Goal: Information Seeking & Learning: Learn about a topic

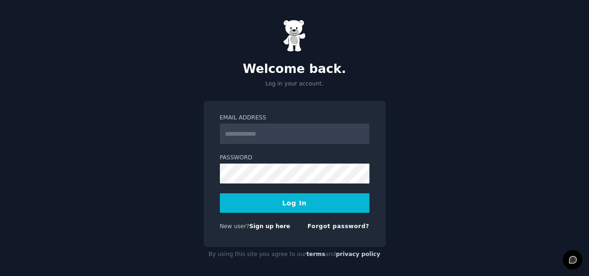
click at [281, 138] on input "Email Address" at bounding box center [295, 134] width 150 height 20
type input "**********"
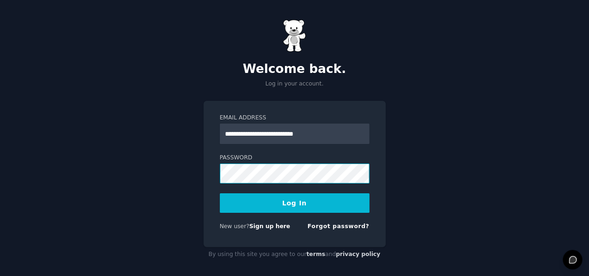
click at [220, 193] on button "Log In" at bounding box center [295, 203] width 150 height 20
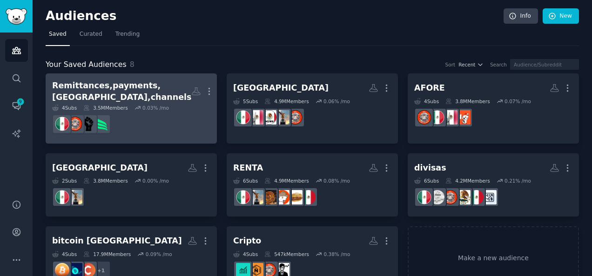
scroll to position [20, 0]
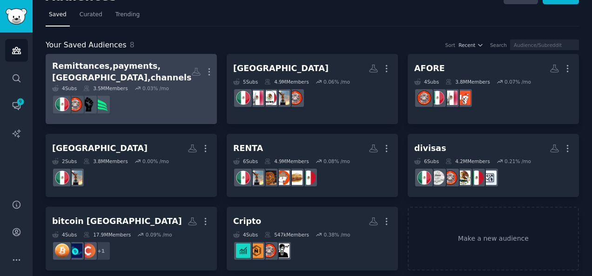
click at [175, 96] on dd at bounding box center [131, 105] width 158 height 26
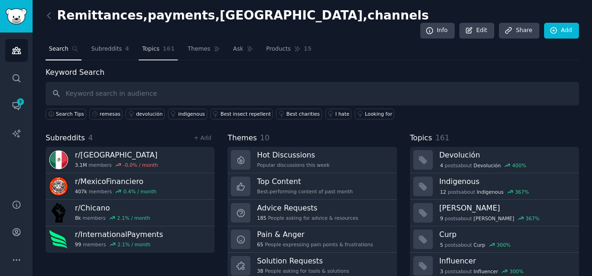
click at [142, 42] on link "Topics 161" at bounding box center [158, 51] width 39 height 19
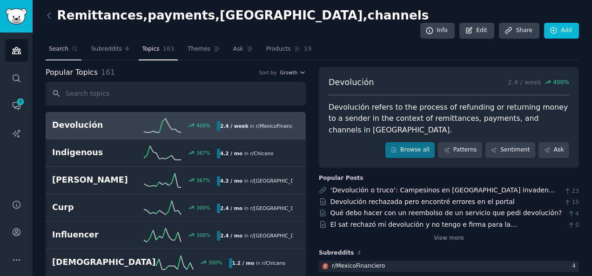
click at [62, 45] on span "Search" at bounding box center [59, 49] width 20 height 8
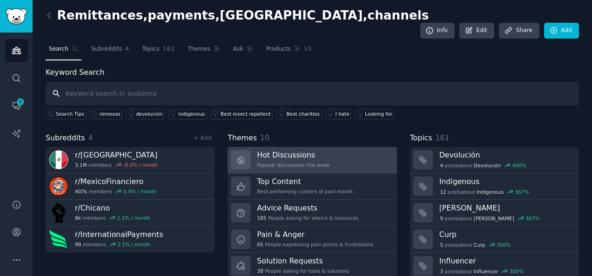
scroll to position [42, 0]
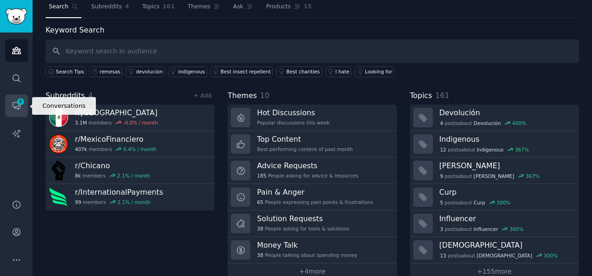
click at [15, 104] on icon "Sidebar" at bounding box center [17, 106] width 10 height 10
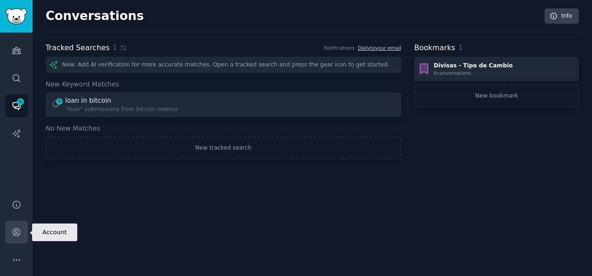
click at [20, 233] on icon "Sidebar" at bounding box center [17, 232] width 10 height 10
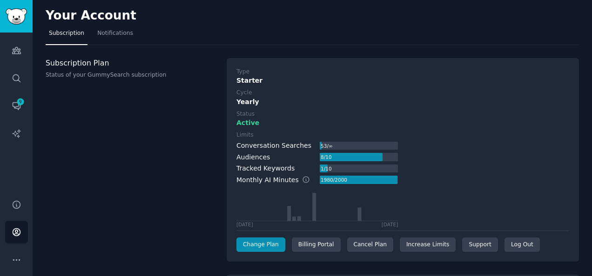
scroll to position [40, 0]
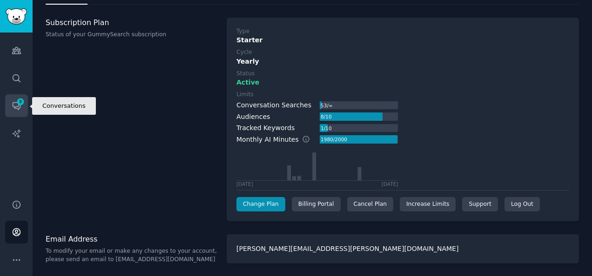
click at [21, 107] on icon "Sidebar" at bounding box center [17, 106] width 10 height 10
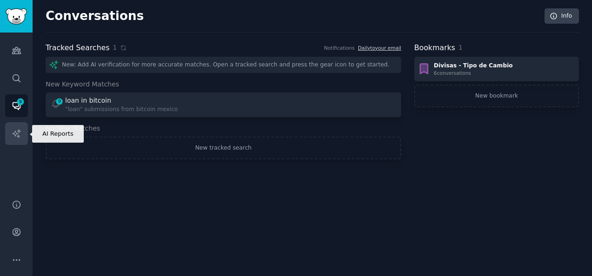
click at [21, 133] on link "AI Reports" at bounding box center [16, 133] width 23 height 23
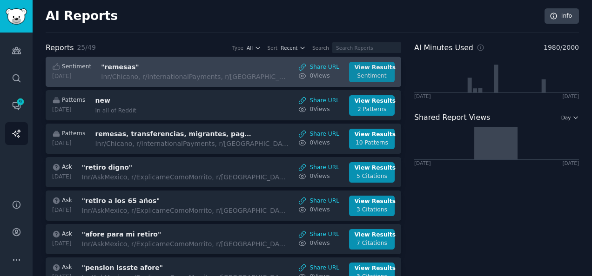
click at [372, 70] on div "View Results" at bounding box center [371, 68] width 35 height 8
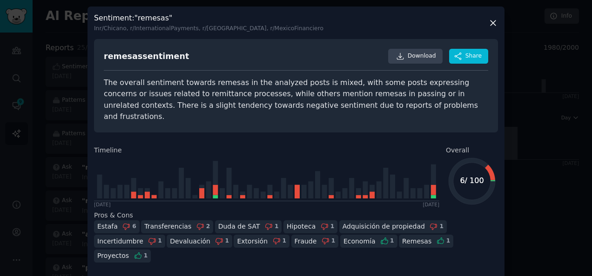
click at [489, 21] on icon at bounding box center [493, 23] width 10 height 10
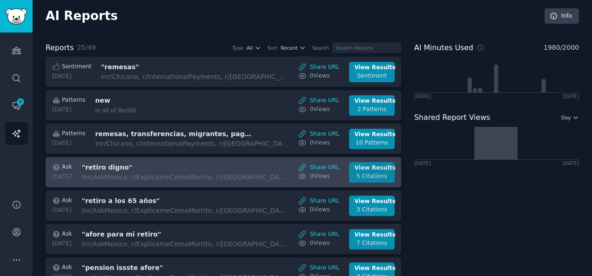
click at [361, 169] on div "View Results" at bounding box center [371, 168] width 35 height 8
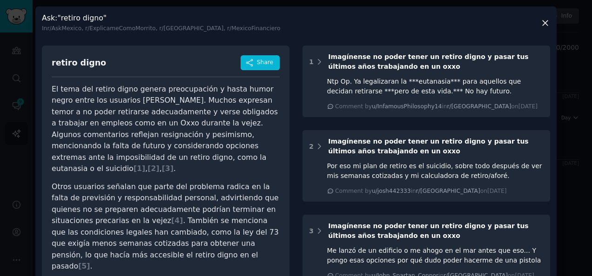
click at [547, 20] on icon at bounding box center [545, 23] width 10 height 10
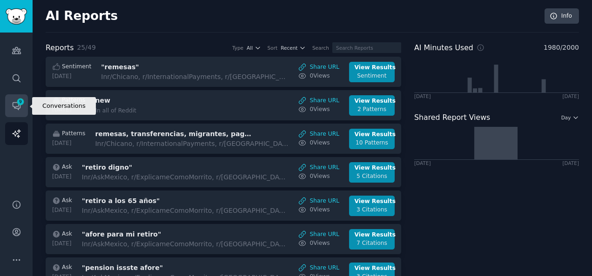
click at [20, 101] on span "9" at bounding box center [20, 102] width 8 height 7
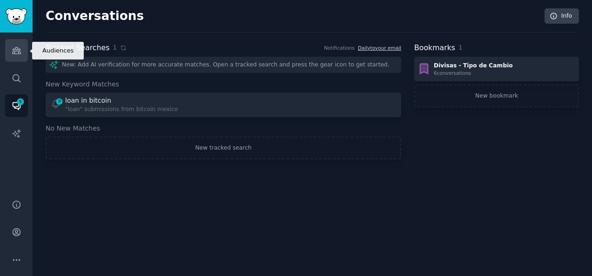
click at [9, 53] on link "Audiences" at bounding box center [16, 50] width 23 height 23
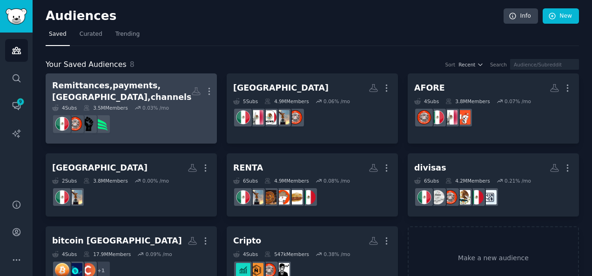
click at [140, 111] on dd at bounding box center [131, 124] width 158 height 26
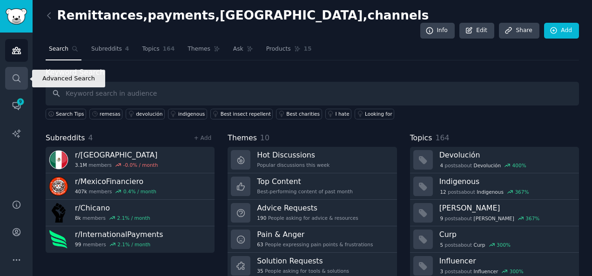
click at [19, 75] on icon "Sidebar" at bounding box center [17, 78] width 10 height 10
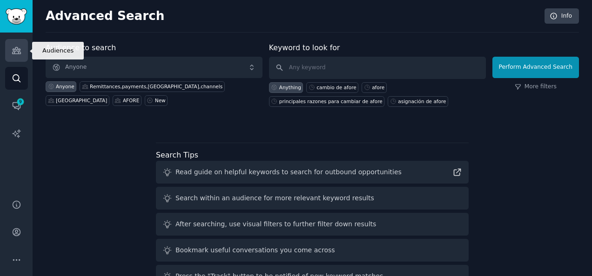
click at [19, 55] on icon "Sidebar" at bounding box center [17, 51] width 10 height 10
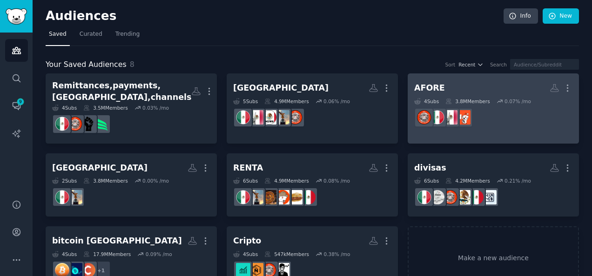
click at [486, 102] on div "4 Sub s 3.8M Members 0.07 % /mo" at bounding box center [493, 101] width 158 height 7
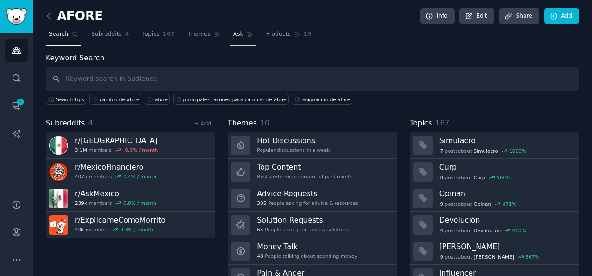
click at [233, 37] on span "Ask" at bounding box center [238, 34] width 10 height 8
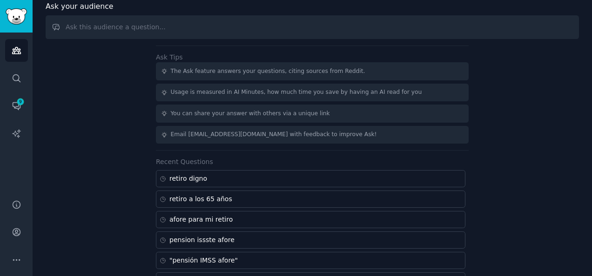
scroll to position [51, 0]
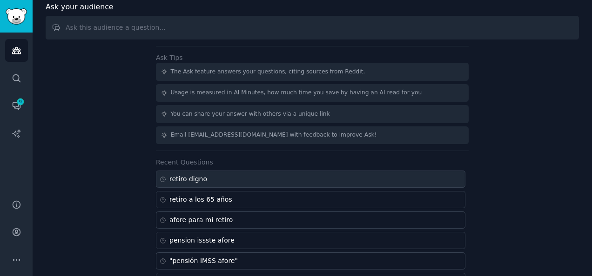
click at [212, 180] on div "retiro digno" at bounding box center [310, 179] width 309 height 17
type input "retiro digno"
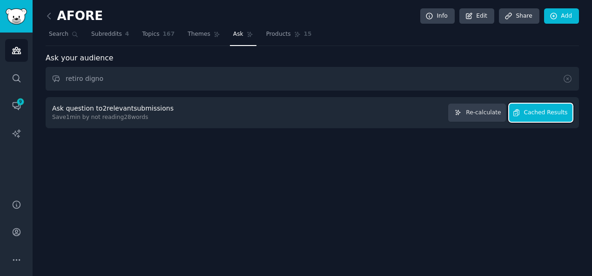
click at [546, 116] on button "Cached Results" at bounding box center [540, 113] width 63 height 18
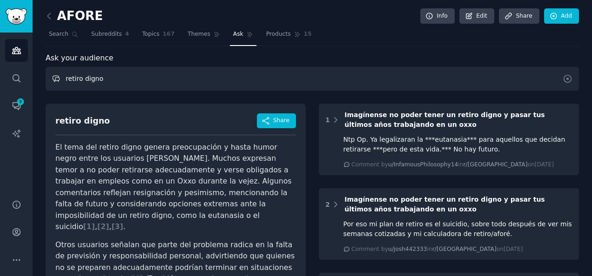
click at [153, 77] on input "retiro digno" at bounding box center [312, 79] width 533 height 24
click at [194, 33] on span "Themes" at bounding box center [198, 34] width 23 height 8
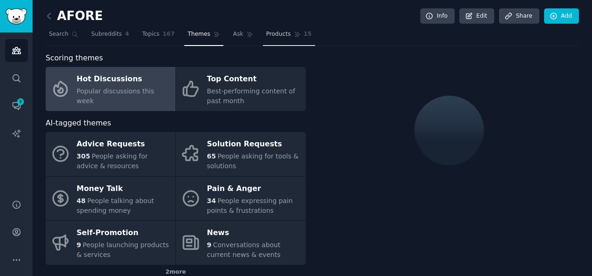
click at [273, 36] on span "Products" at bounding box center [278, 34] width 25 height 8
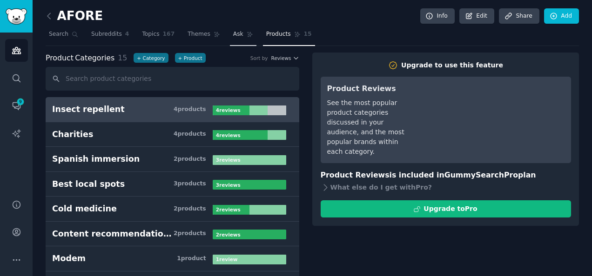
click at [241, 37] on link "Ask" at bounding box center [243, 36] width 27 height 19
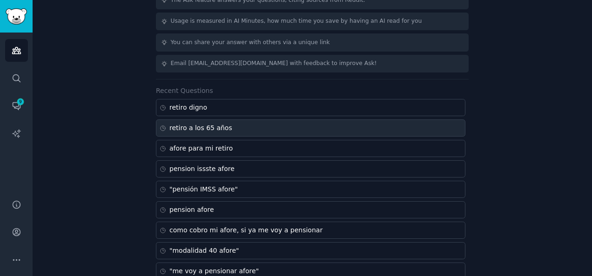
scroll to position [123, 0]
click at [237, 126] on div "retiro a los 65 años" at bounding box center [310, 127] width 309 height 17
type input "retiro a los 65 años"
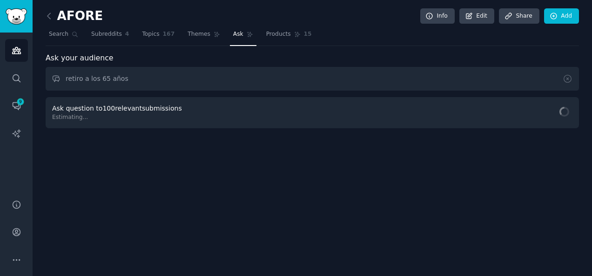
scroll to position [0, 0]
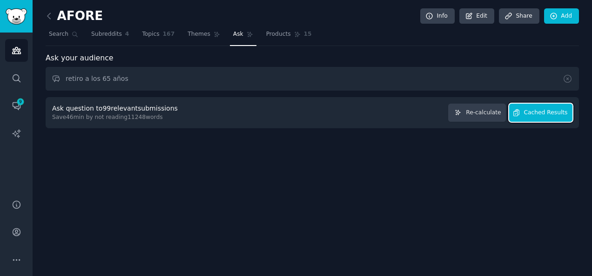
click at [549, 118] on button "Cached Results" at bounding box center [540, 113] width 63 height 18
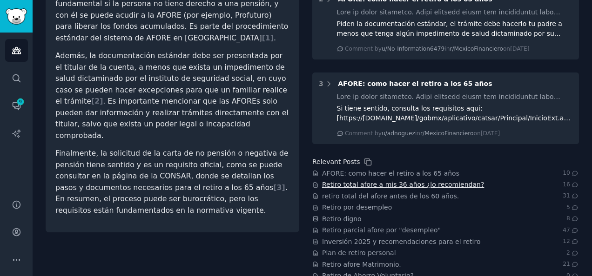
scroll to position [217, 0]
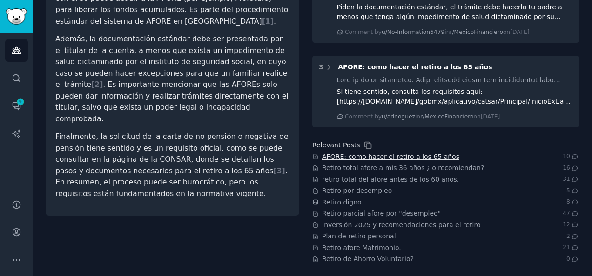
click at [361, 153] on span "AFORE: como hacer el retiro a los 65 años" at bounding box center [390, 157] width 137 height 10
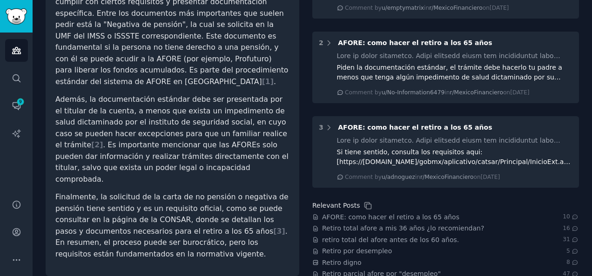
scroll to position [0, 0]
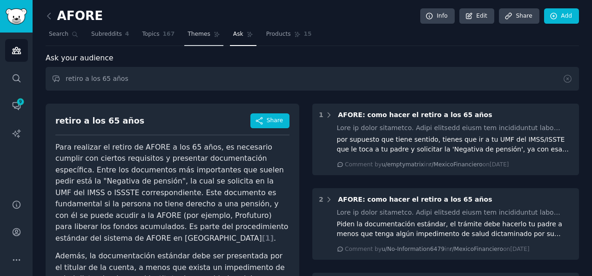
click at [197, 36] on span "Themes" at bounding box center [198, 34] width 23 height 8
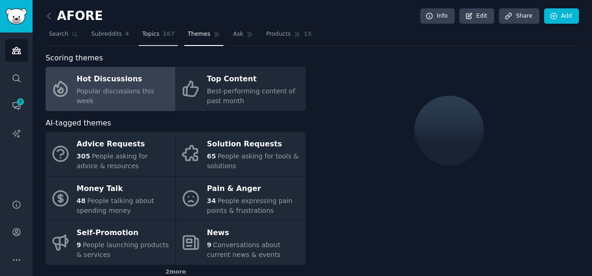
click at [163, 34] on span "167" at bounding box center [169, 34] width 12 height 8
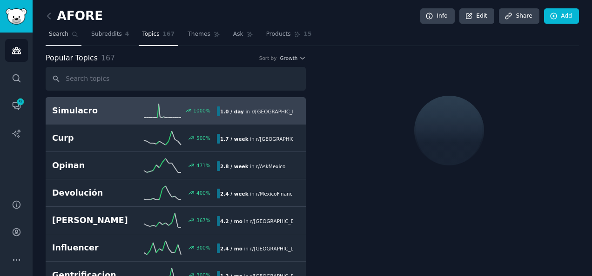
click at [72, 33] on icon at bounding box center [75, 34] width 7 height 7
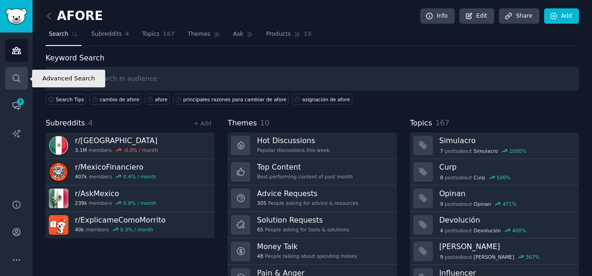
click at [19, 82] on icon "Sidebar" at bounding box center [17, 78] width 10 height 10
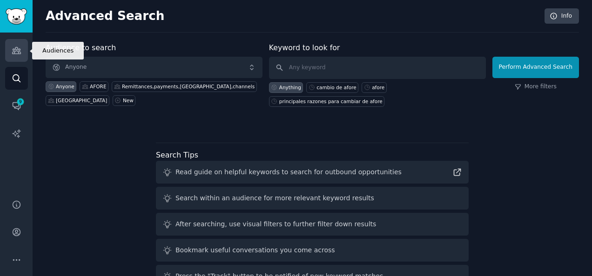
click at [16, 53] on icon "Sidebar" at bounding box center [17, 51] width 10 height 10
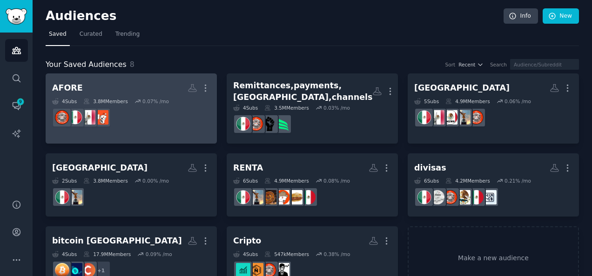
click at [150, 108] on dd at bounding box center [131, 118] width 158 height 26
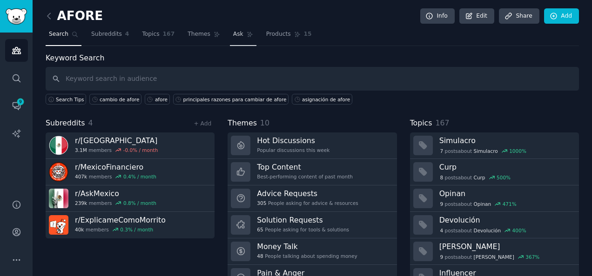
click at [233, 35] on span "Ask" at bounding box center [238, 34] width 10 height 8
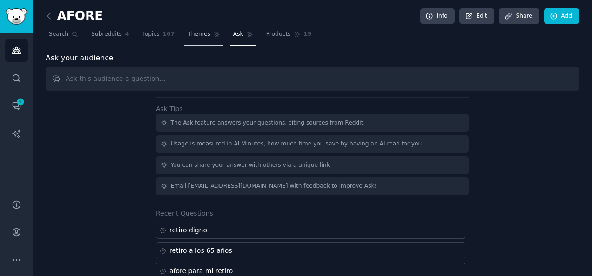
click at [191, 33] on span "Themes" at bounding box center [198, 34] width 23 height 8
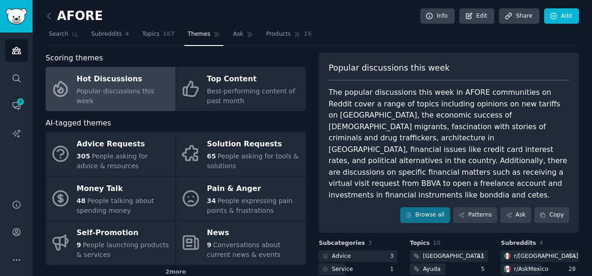
scroll to position [94, 0]
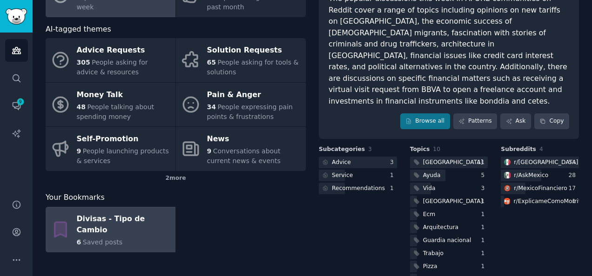
click at [131, 220] on div "Divisas - Tipo de Cambio" at bounding box center [124, 225] width 94 height 26
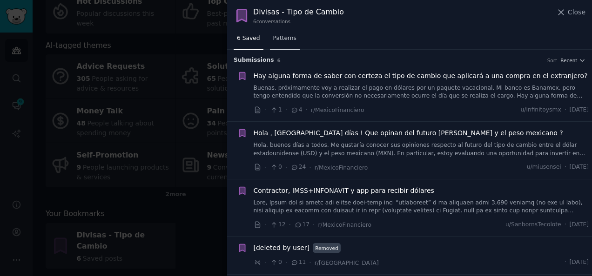
click at [285, 39] on span "Patterns" at bounding box center [284, 38] width 23 height 8
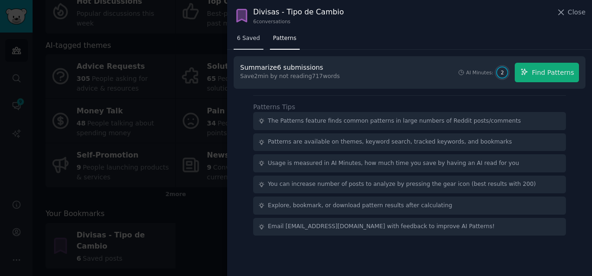
click at [247, 41] on span "6 Saved" at bounding box center [248, 38] width 23 height 8
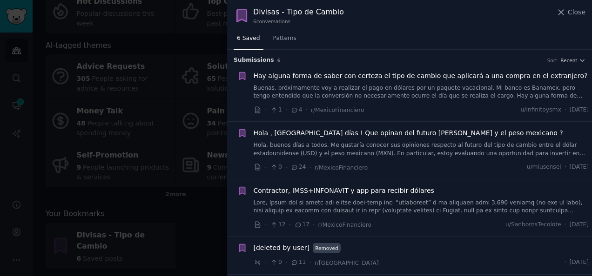
click at [180, 84] on div at bounding box center [296, 138] width 592 height 276
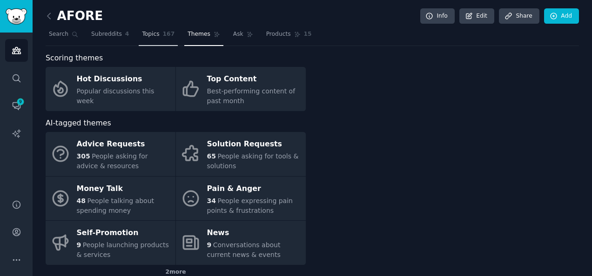
click at [157, 43] on link "Topics 167" at bounding box center [158, 36] width 39 height 19
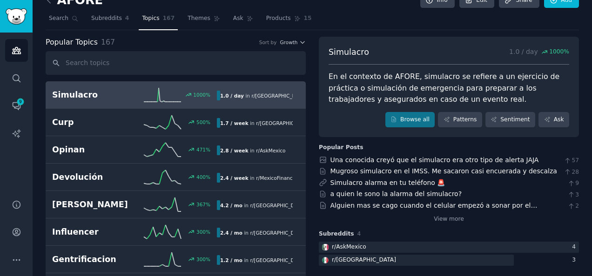
scroll to position [14, 0]
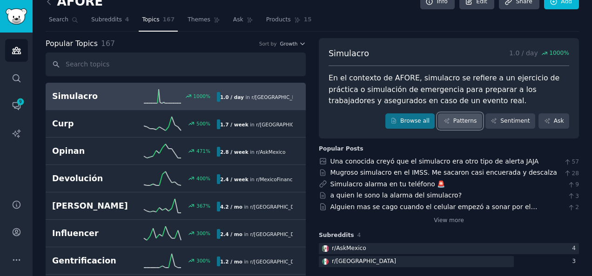
click at [463, 123] on link "Patterns" at bounding box center [460, 121] width 44 height 16
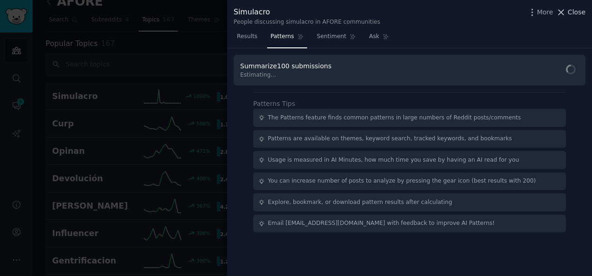
click at [568, 14] on button "Close" at bounding box center [570, 12] width 29 height 10
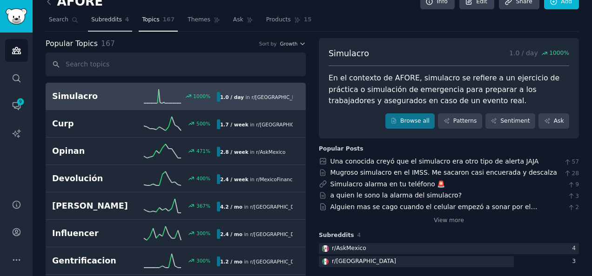
click at [111, 19] on span "Subreddits" at bounding box center [106, 20] width 31 height 8
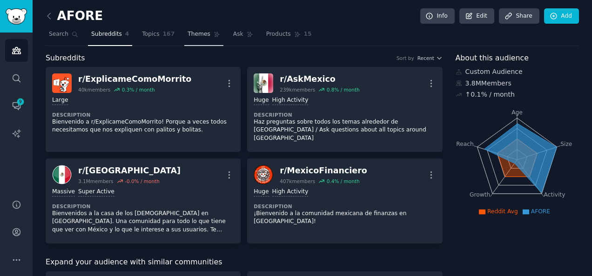
click at [196, 34] on span "Themes" at bounding box center [198, 34] width 23 height 8
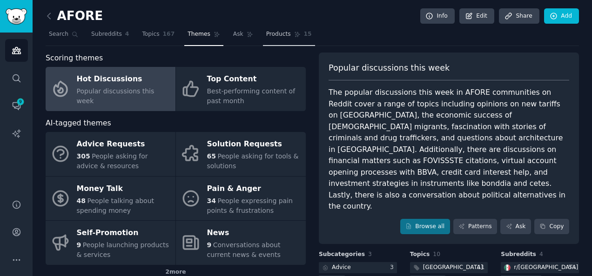
click at [267, 36] on span "Products" at bounding box center [278, 34] width 25 height 8
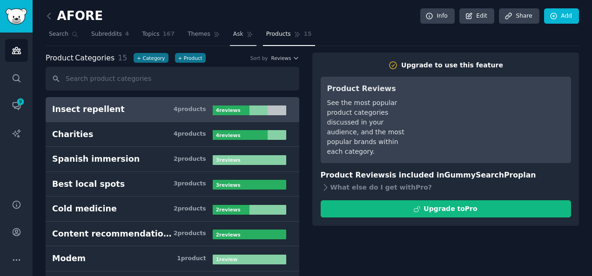
click at [232, 42] on link "Ask" at bounding box center [243, 36] width 27 height 19
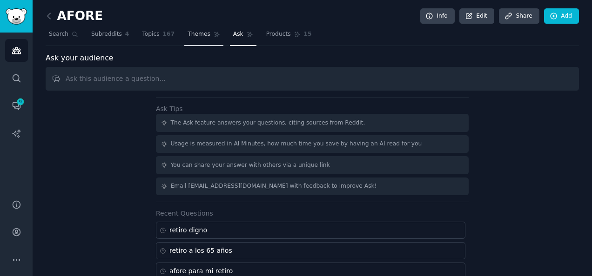
click at [184, 29] on link "Themes" at bounding box center [203, 36] width 39 height 19
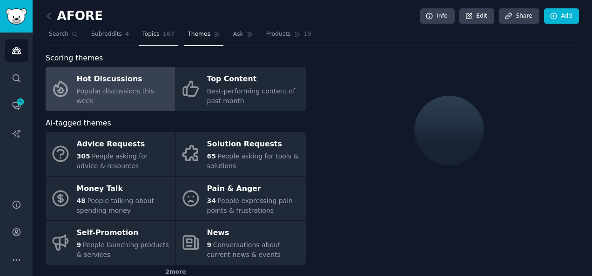
click at [163, 33] on span "167" at bounding box center [169, 34] width 12 height 8
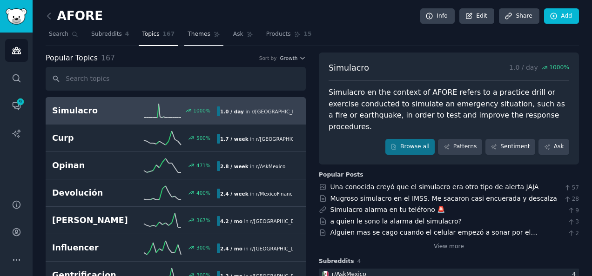
click at [200, 40] on link "Themes" at bounding box center [203, 36] width 39 height 19
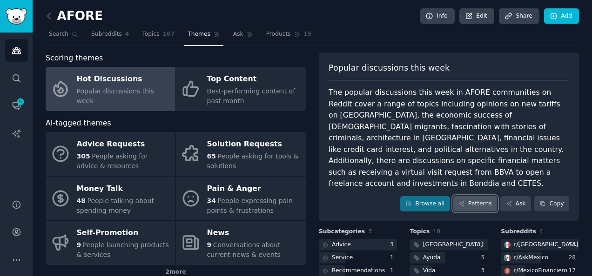
click at [465, 200] on icon at bounding box center [461, 203] width 7 height 7
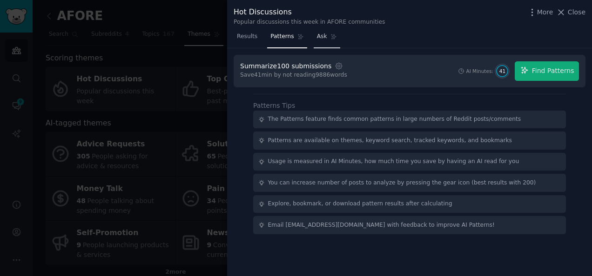
click at [313, 39] on link "Ask" at bounding box center [326, 38] width 27 height 19
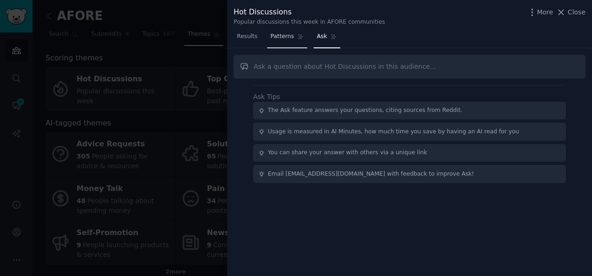
click at [289, 39] on link "Patterns" at bounding box center [287, 38] width 40 height 19
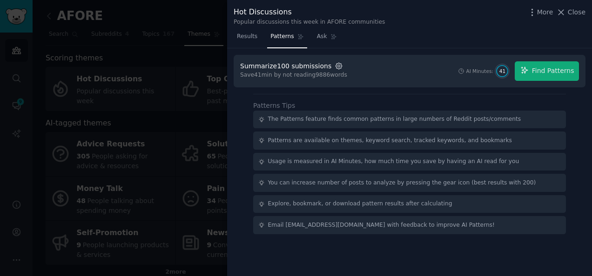
click at [335, 67] on icon "button" at bounding box center [338, 66] width 6 height 6
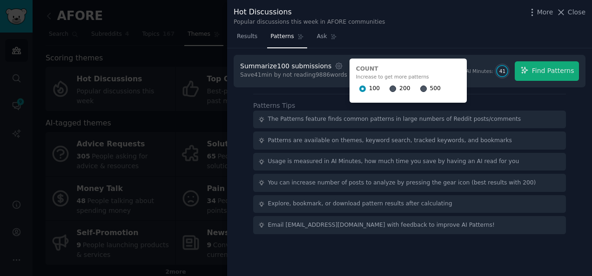
click at [382, 28] on div "Hot Discussions Popular discussions this week in AFORE communities More Close" at bounding box center [409, 14] width 365 height 29
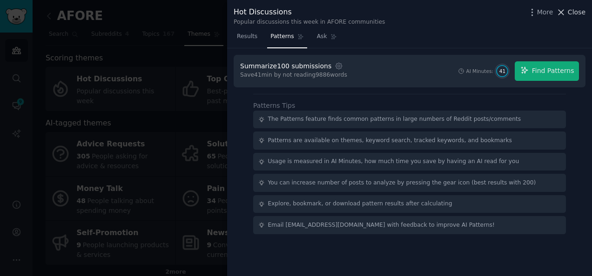
click at [572, 17] on span "Close" at bounding box center [576, 12] width 18 height 10
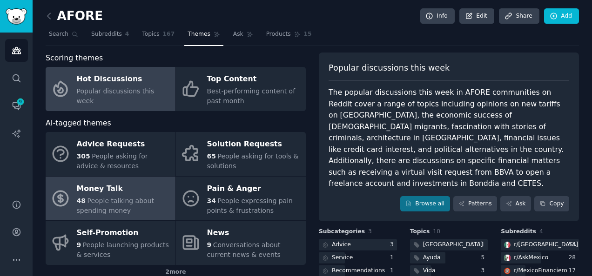
click at [126, 200] on span "People talking about spending money" at bounding box center [116, 205] width 78 height 17
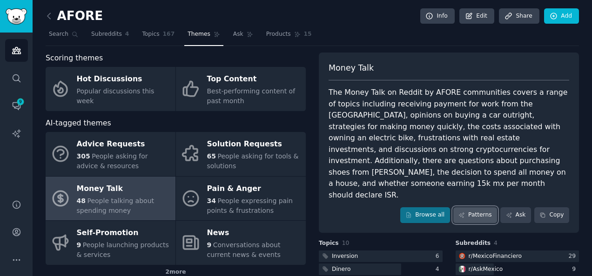
click at [484, 207] on link "Patterns" at bounding box center [475, 215] width 44 height 16
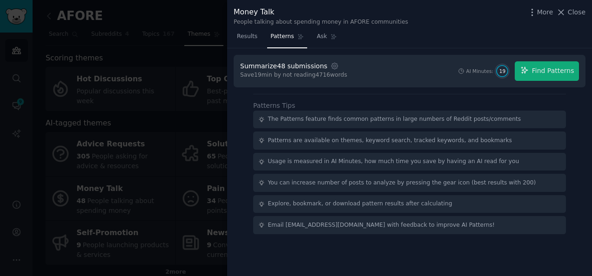
click at [325, 138] on div "Patterns are available on themes, keyword search, tracked keywords, and bookmar…" at bounding box center [390, 141] width 244 height 8
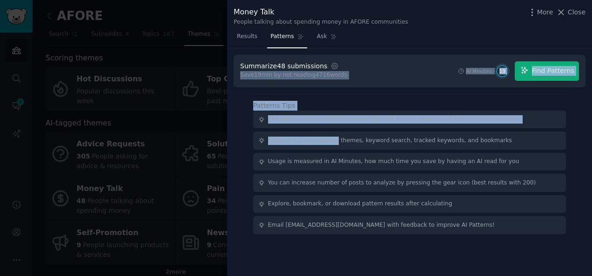
drag, startPoint x: 325, startPoint y: 138, endPoint x: 358, endPoint y: 48, distance: 95.2
click at [358, 48] on div "Summarize 48 submissions Settings Save 19 min by not reading 4716 words AI Minu…" at bounding box center [409, 162] width 365 height 228
drag, startPoint x: 358, startPoint y: 48, endPoint x: 324, endPoint y: 39, distance: 35.2
click at [324, 39] on link "Ask" at bounding box center [326, 38] width 27 height 19
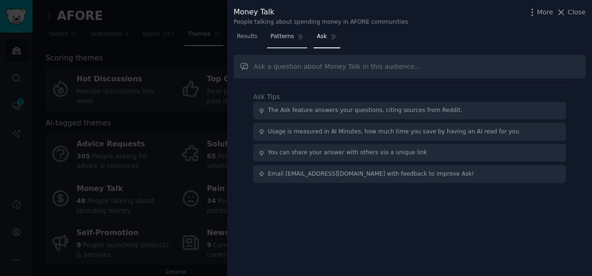
click at [291, 39] on link "Patterns" at bounding box center [287, 38] width 40 height 19
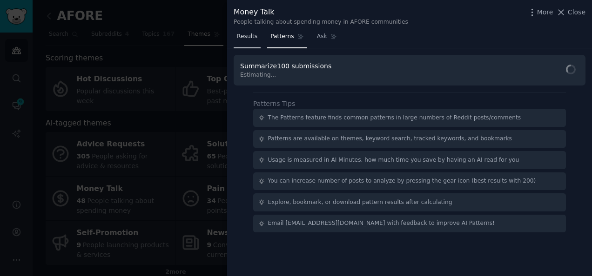
click at [246, 37] on span "Results" at bounding box center [247, 37] width 20 height 8
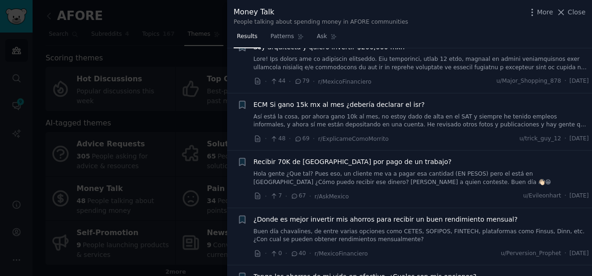
scroll to position [487, 0]
